Goal: Transaction & Acquisition: Purchase product/service

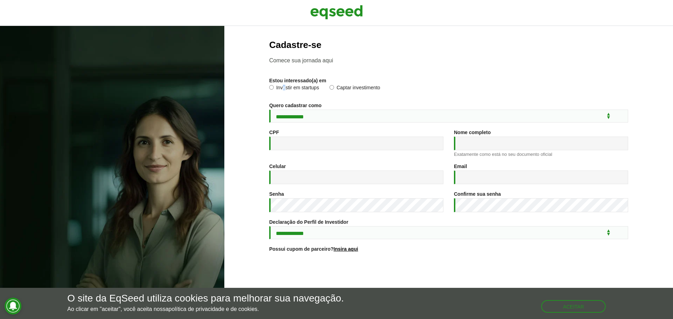
click at [282, 89] on label "Investir em startups" at bounding box center [294, 88] width 50 height 7
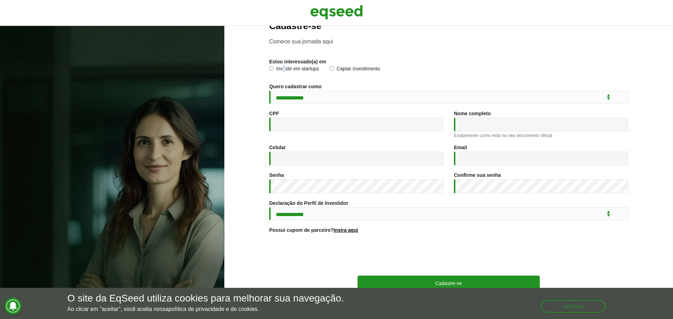
scroll to position [37, 0]
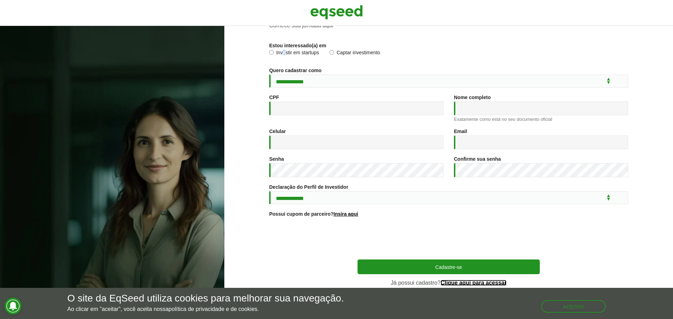
click at [473, 281] on link "Clique aqui para acessar" at bounding box center [473, 283] width 66 height 6
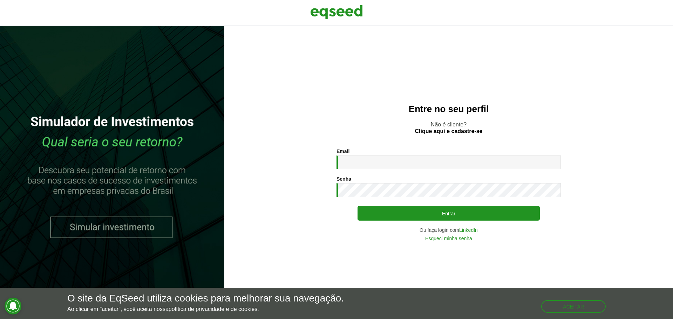
click at [430, 151] on div "Email * Digite seu endereço de e-mail." at bounding box center [448, 159] width 224 height 21
click at [433, 160] on input "Email *" at bounding box center [448, 163] width 224 height 14
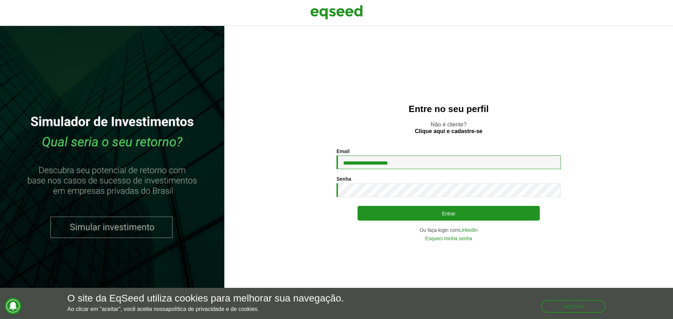
click at [464, 161] on input "**********" at bounding box center [448, 163] width 224 height 14
type input "**********"
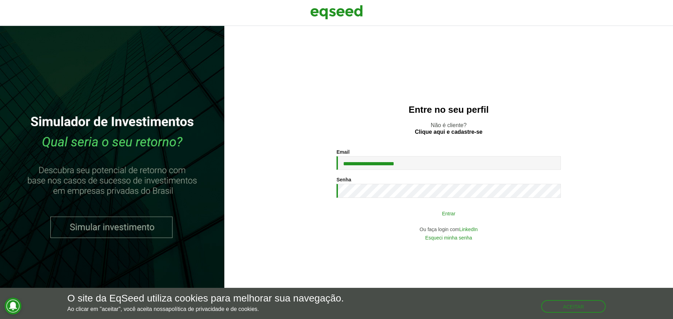
click at [467, 220] on button "Entrar" at bounding box center [448, 213] width 182 height 13
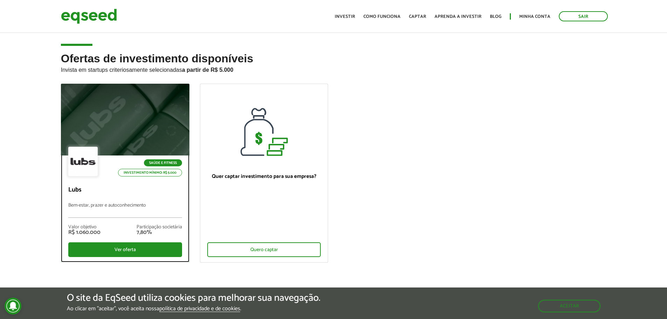
click at [140, 134] on div at bounding box center [125, 120] width 154 height 86
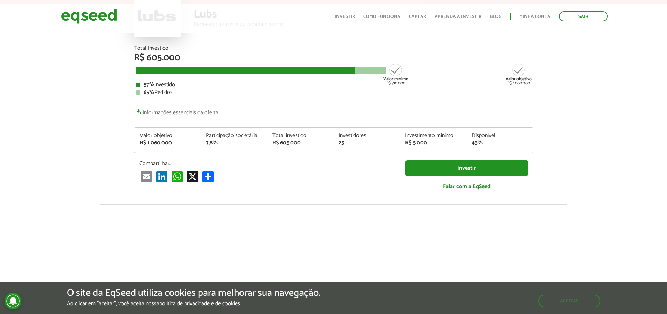
scroll to position [105, 0]
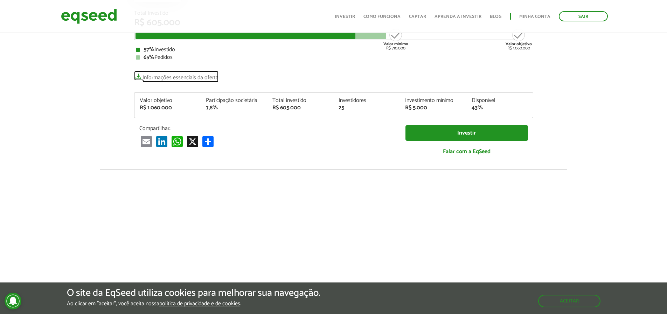
click at [209, 79] on link "Informações essenciais da oferta" at bounding box center [176, 76] width 84 height 10
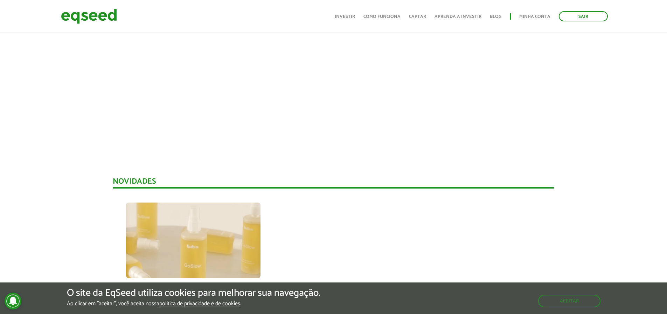
scroll to position [315, 0]
